Goal: Obtain resource: Download file/media

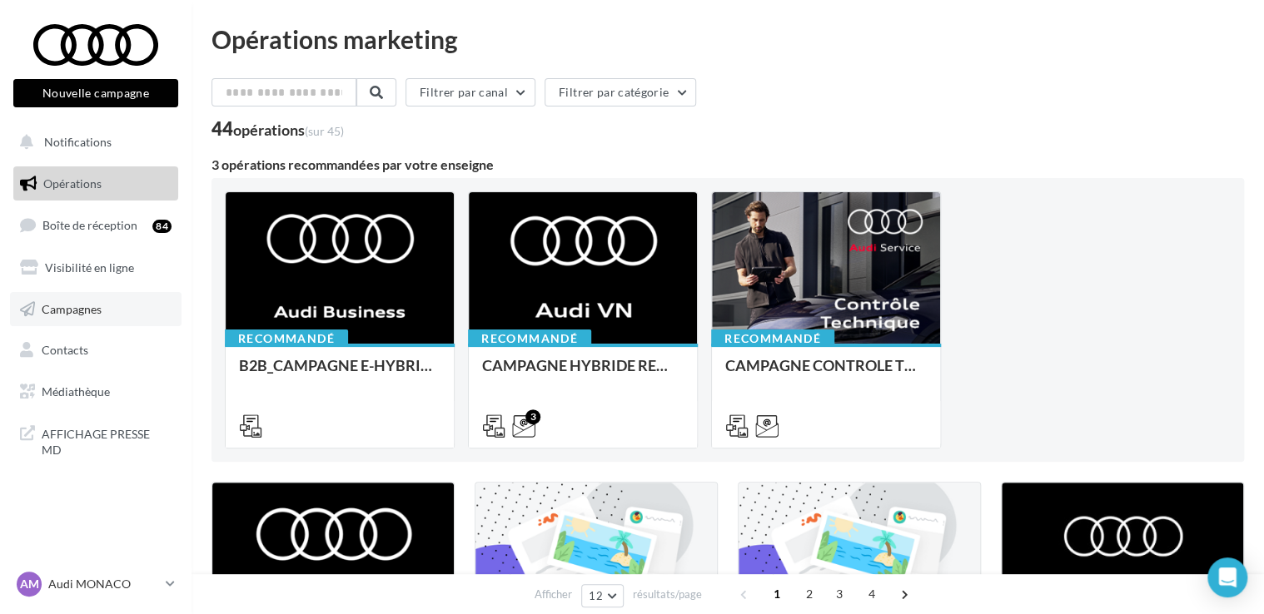
click at [47, 314] on span "Campagnes" at bounding box center [72, 308] width 60 height 14
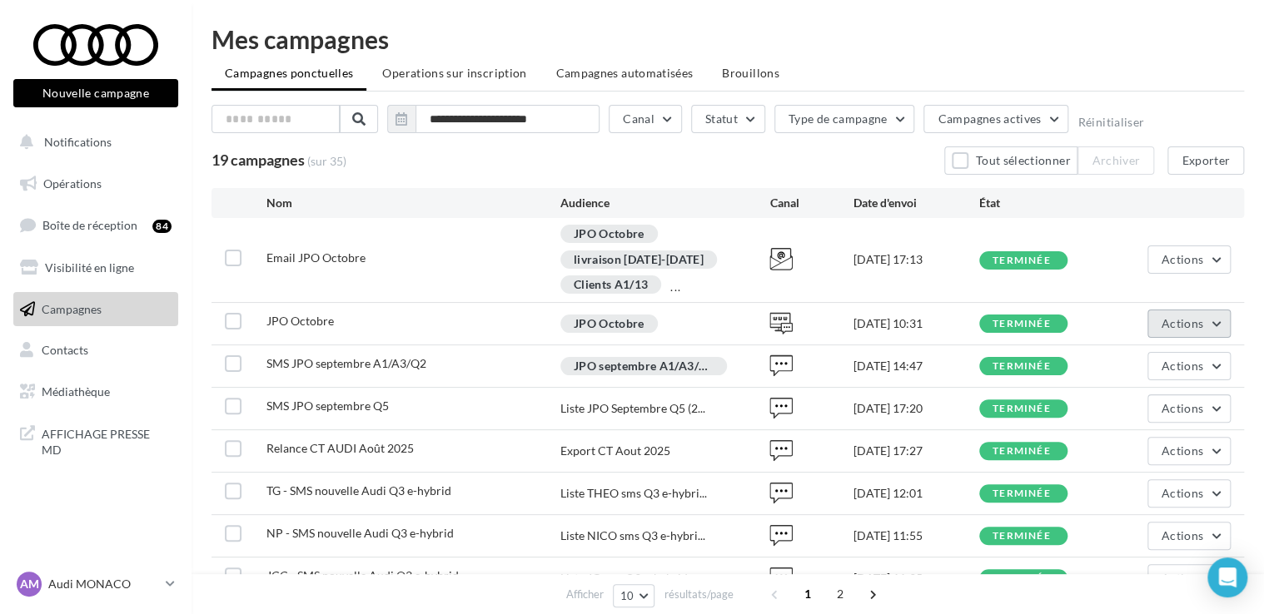
click at [1179, 318] on span "Actions" at bounding box center [1182, 323] width 42 height 14
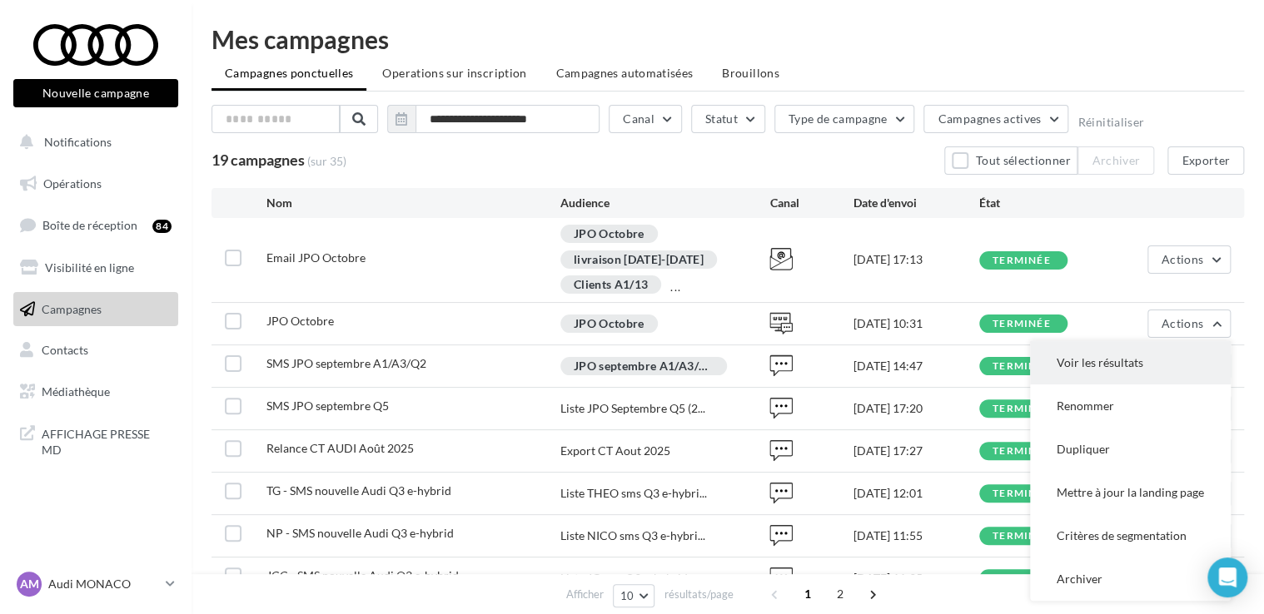
click at [1131, 360] on button "Voir les résultats" at bounding box center [1130, 362] width 201 height 43
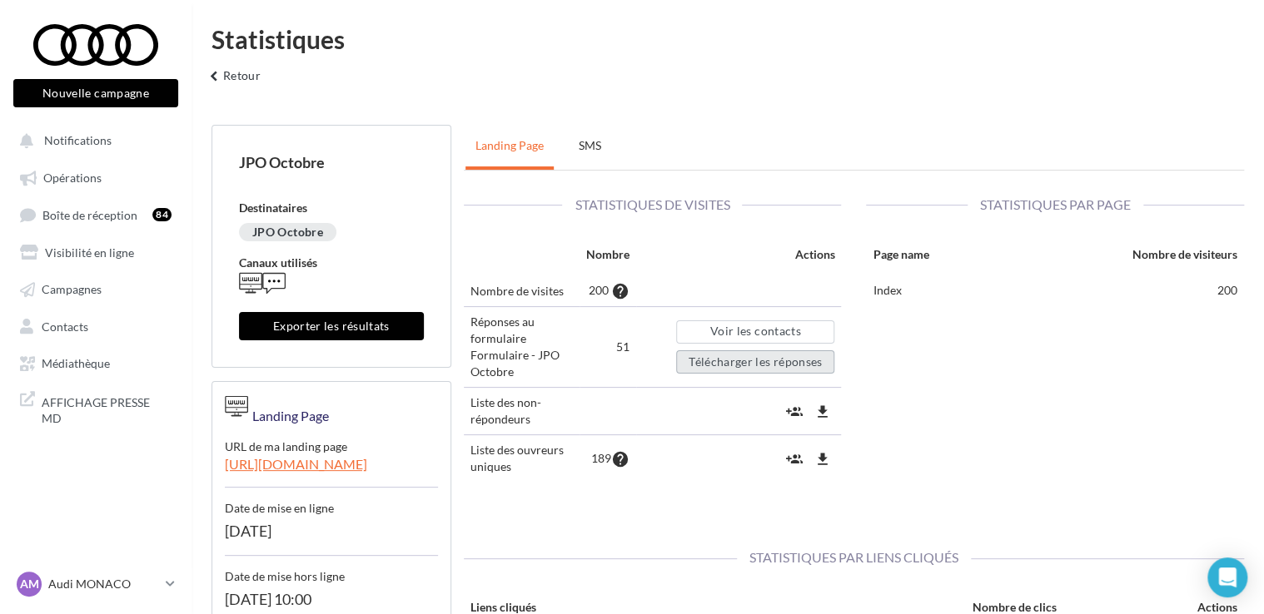
click at [727, 361] on button "Télécharger les réponses" at bounding box center [755, 361] width 158 height 23
click at [763, 50] on div "Statistiques" at bounding box center [727, 39] width 1032 height 25
click at [72, 176] on span "Opérations" at bounding box center [72, 178] width 58 height 14
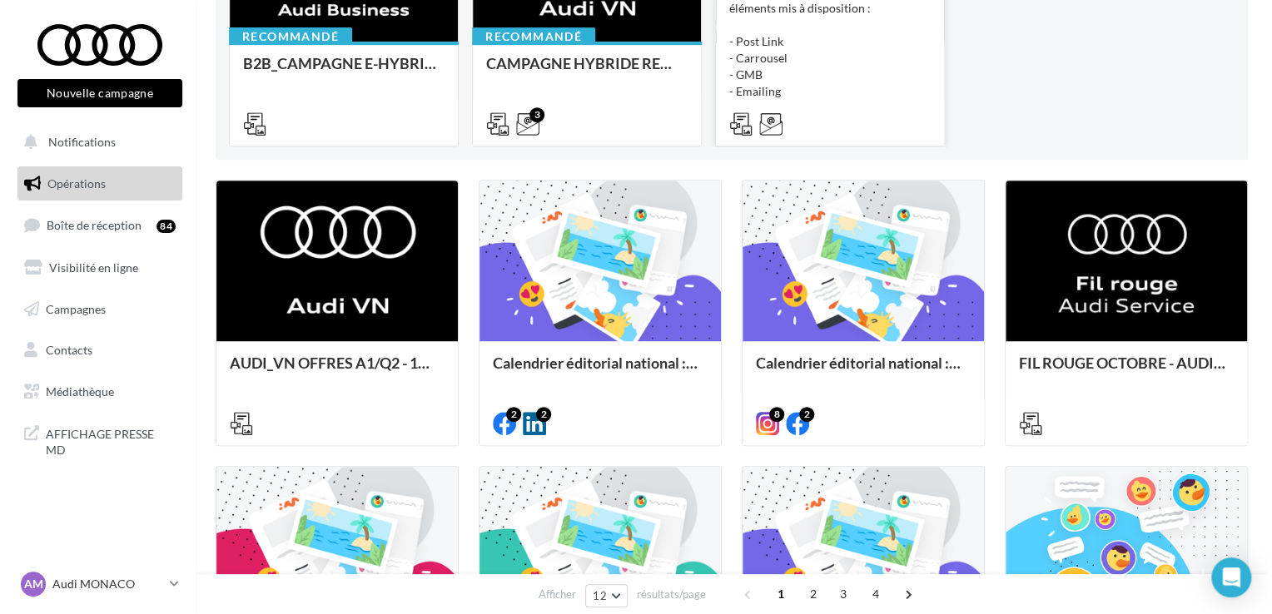
scroll to position [303, 0]
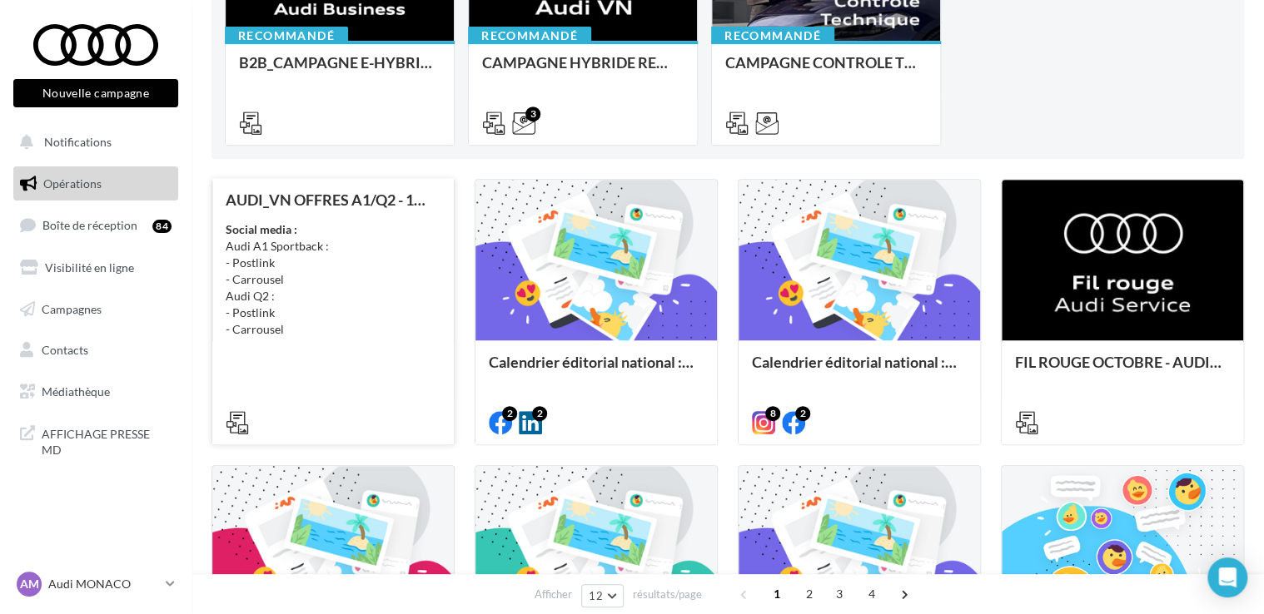
click at [339, 266] on div "Social media : Audi A1 Sportback : - Postlink - Carrousel Audi Q2 : - Postlink …" at bounding box center [333, 279] width 215 height 117
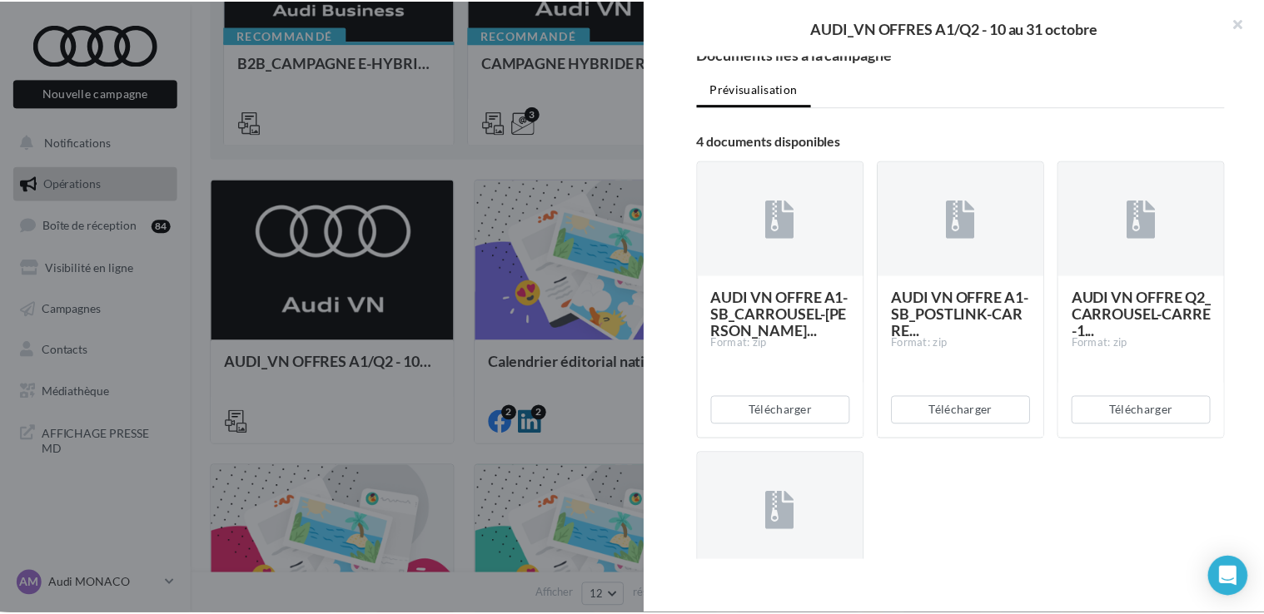
scroll to position [253, 0]
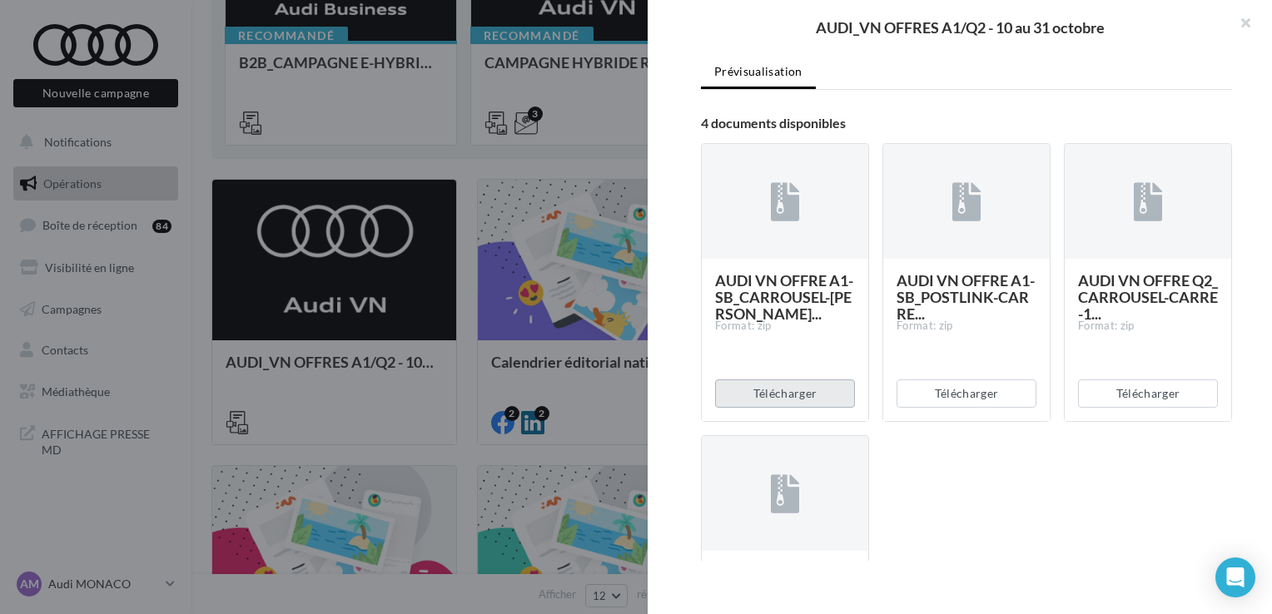
click at [756, 393] on button "Télécharger" at bounding box center [785, 394] width 140 height 28
click at [1122, 397] on button "Télécharger" at bounding box center [1148, 394] width 140 height 28
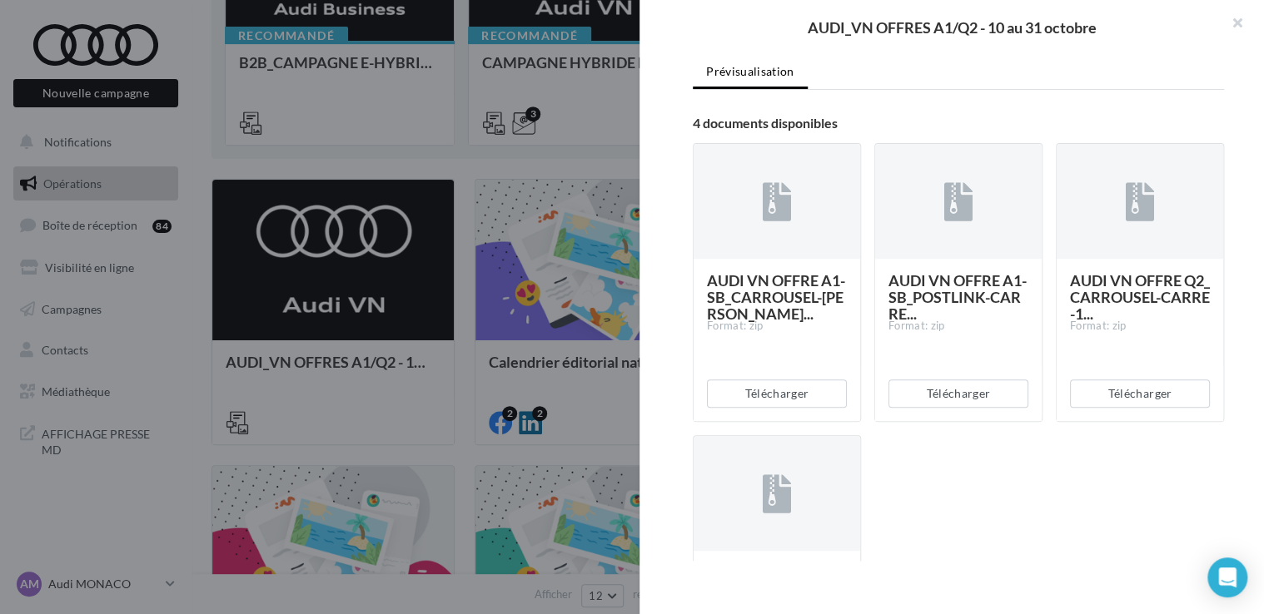
click at [507, 166] on div at bounding box center [632, 307] width 1264 height 614
